Goal: Task Accomplishment & Management: Complete application form

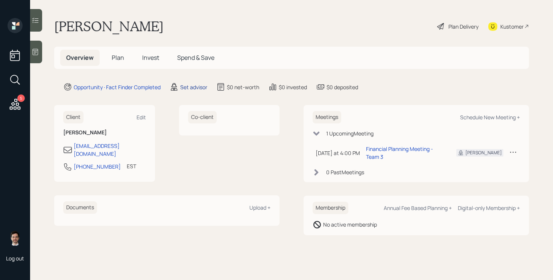
click at [194, 86] on div "Set advisor" at bounding box center [193, 87] width 27 height 8
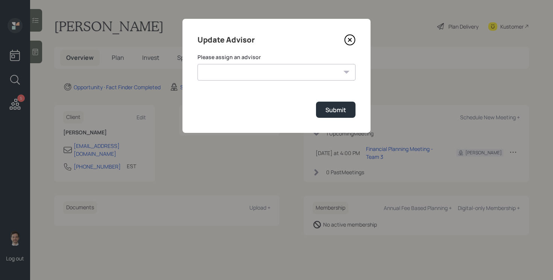
click at [254, 61] on div "Please assign an advisor [PERSON_NAME] [PERSON_NAME] [PERSON_NAME] End [PERSON_…" at bounding box center [277, 66] width 158 height 27
click at [244, 73] on select "[PERSON_NAME] [PERSON_NAME] [PERSON_NAME] End [PERSON_NAME] [PERSON_NAME] [PERS…" at bounding box center [277, 72] width 158 height 17
select select "ef6b64e1-8f62-4a74-b865-a7df4b35b836"
click at [198, 64] on select "[PERSON_NAME] [PERSON_NAME] [PERSON_NAME] End [PERSON_NAME] [PERSON_NAME] [PERS…" at bounding box center [277, 72] width 158 height 17
click at [325, 109] on div "Submit" at bounding box center [335, 110] width 21 height 8
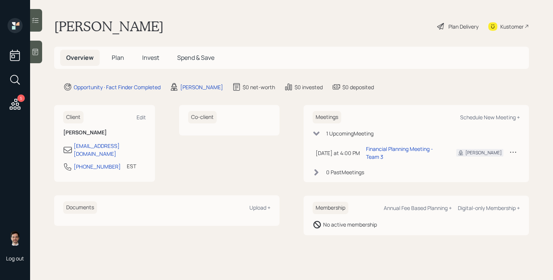
click at [117, 60] on span "Plan" at bounding box center [118, 57] width 12 height 8
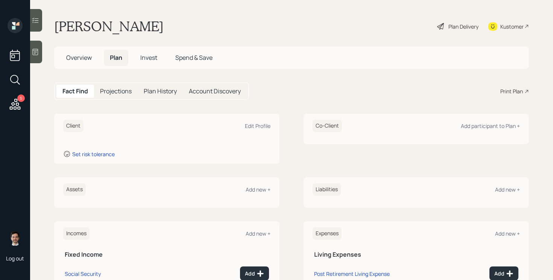
click at [254, 185] on div "Assets Add new +" at bounding box center [166, 189] width 207 height 12
click at [252, 191] on div "Add new +" at bounding box center [258, 189] width 25 height 7
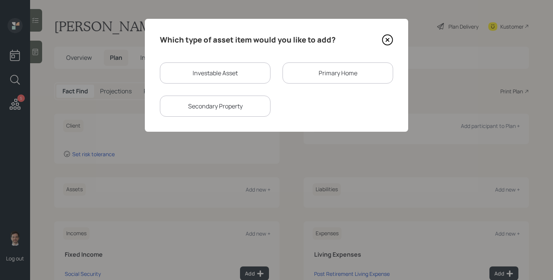
click at [234, 65] on div "Investable Asset" at bounding box center [215, 72] width 111 height 21
select select "taxable"
select select "balanced"
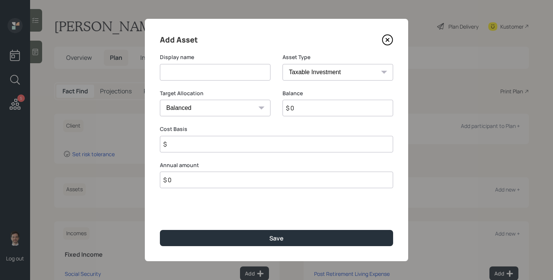
click at [210, 72] on input at bounding box center [215, 72] width 111 height 17
type input "Current TSP"
select select "company_sponsored"
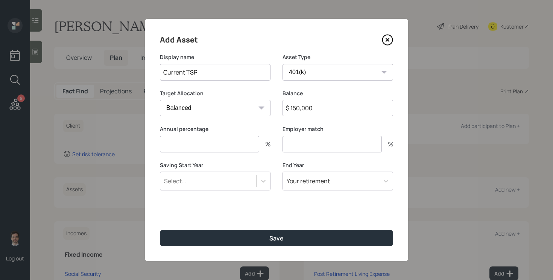
type input "$ 150,000"
type input "6"
type input "3"
type input "a"
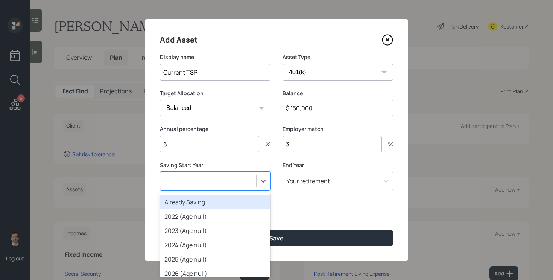
click at [160, 230] on button "Save" at bounding box center [276, 238] width 233 height 16
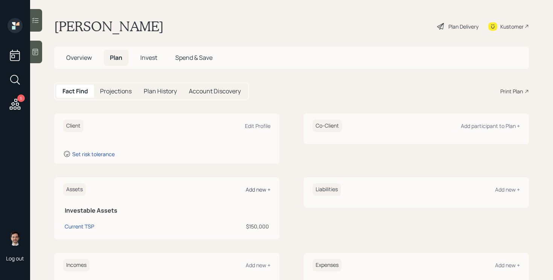
click at [263, 192] on div "Add new +" at bounding box center [258, 189] width 25 height 7
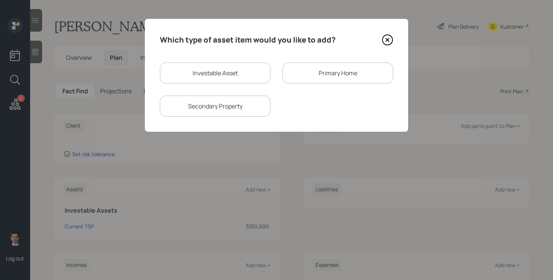
click at [228, 71] on div "Investable Asset" at bounding box center [215, 72] width 111 height 21
select select "taxable"
select select "balanced"
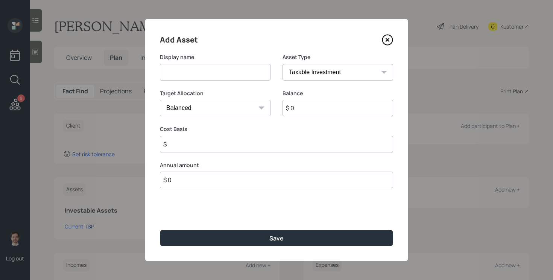
click at [217, 71] on input at bounding box center [215, 72] width 111 height 17
type input "CD maturing in November"
type input "$ 100,000"
select select "uninvested"
type input "$ 100,000"
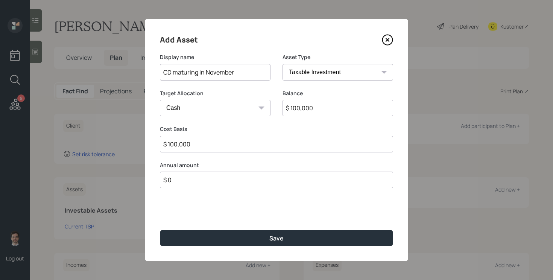
click at [160, 230] on button "Save" at bounding box center [276, 238] width 233 height 16
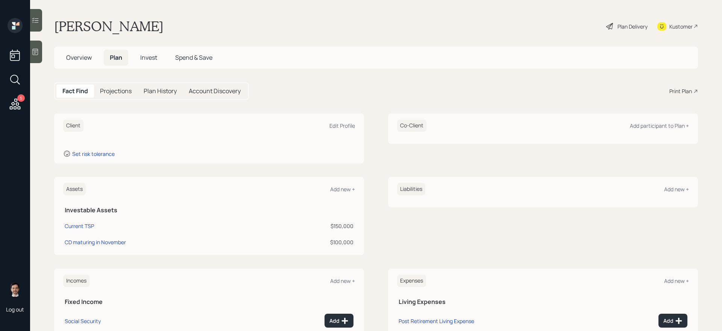
scroll to position [84, 0]
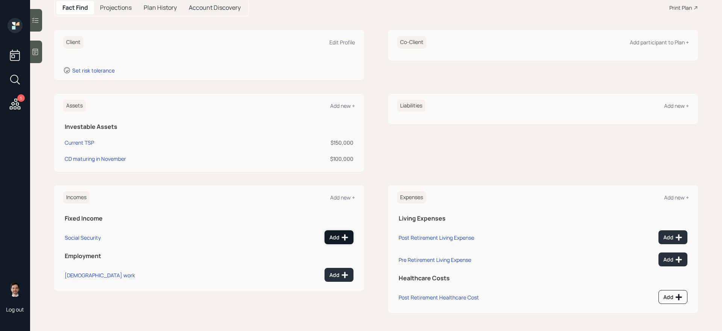
click at [334, 237] on div "Add" at bounding box center [339, 238] width 19 height 8
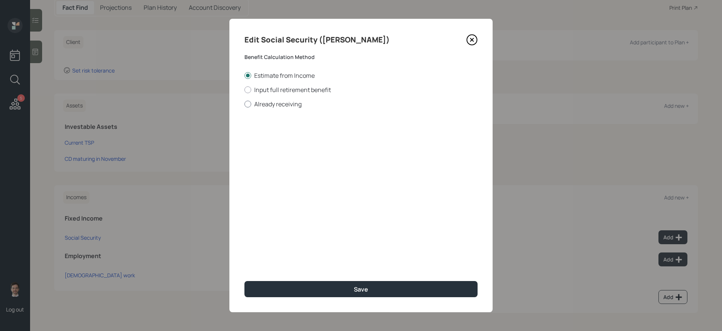
click at [280, 105] on label "Already receiving" at bounding box center [361, 104] width 233 height 8
click at [245, 104] on input "Already receiving" at bounding box center [244, 104] width 0 height 0
radio input "true"
click at [316, 132] on input "$" at bounding box center [361, 136] width 233 height 17
type input "$ 2,500"
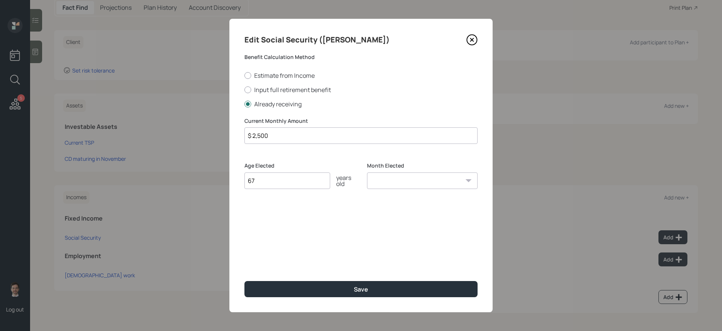
type input "67"
click at [245, 280] on button "Save" at bounding box center [361, 289] width 233 height 16
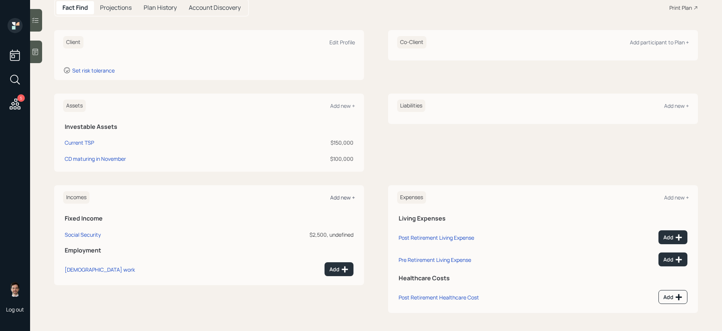
click at [344, 196] on div "Add new +" at bounding box center [342, 197] width 25 height 7
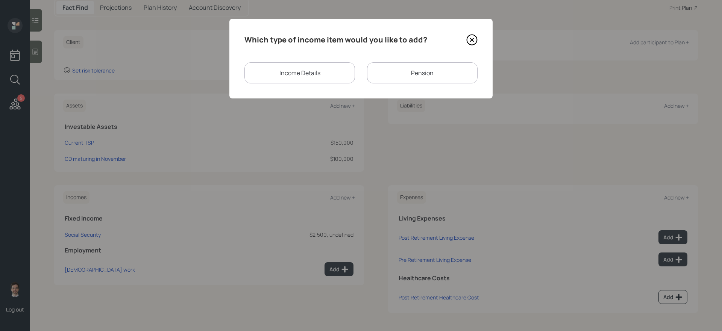
click at [429, 64] on div "Pension" at bounding box center [422, 72] width 111 height 21
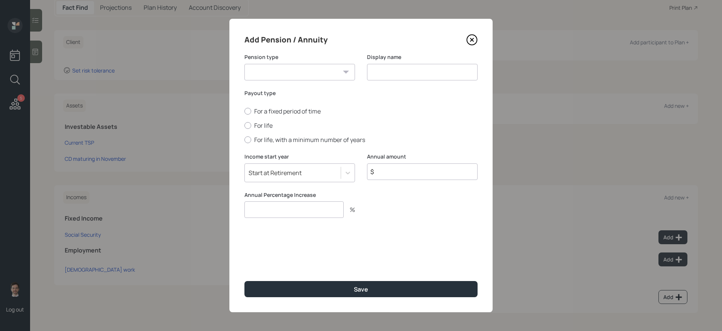
click at [326, 71] on select "Pension Annuity" at bounding box center [300, 72] width 111 height 17
select select "pension"
click at [245, 64] on select "Pension Annuity" at bounding box center [300, 72] width 111 height 17
click at [402, 73] on input at bounding box center [422, 72] width 111 height 17
type input "Pension"
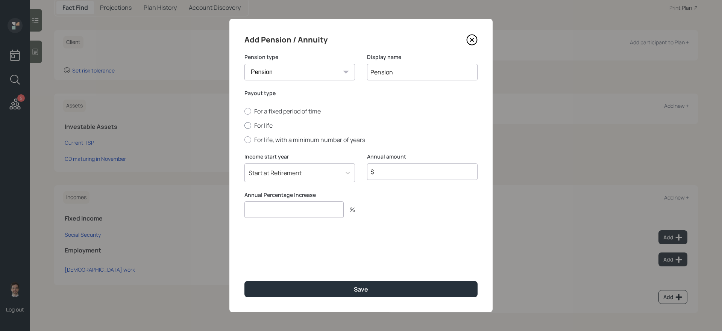
click at [261, 126] on label "For life" at bounding box center [361, 126] width 233 height 8
click at [245, 126] on input "For life" at bounding box center [244, 126] width 0 height 0
radio input "true"
click at [399, 175] on input "$" at bounding box center [422, 172] width 111 height 17
type input "$ 8,000"
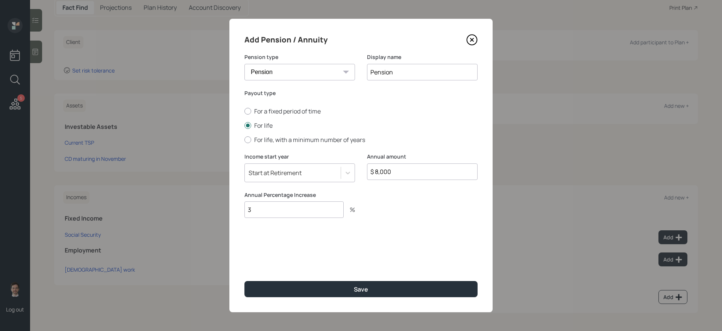
type input "3"
click at [245, 280] on button "Save" at bounding box center [361, 289] width 233 height 16
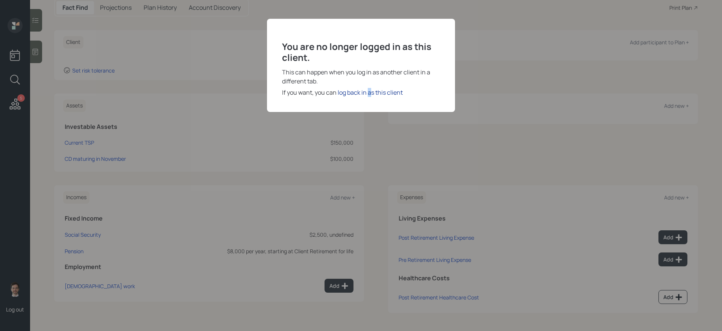
click at [369, 89] on div "log back in as this client" at bounding box center [370, 92] width 65 height 9
